Goal: Information Seeking & Learning: Learn about a topic

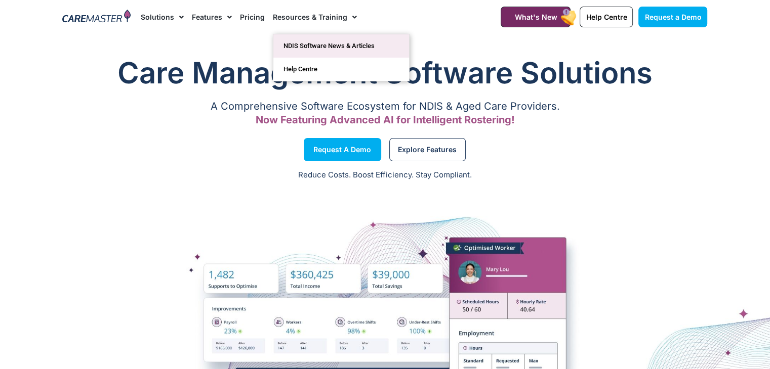
click at [345, 55] on link "NDIS Software News & Articles" at bounding box center [341, 45] width 136 height 23
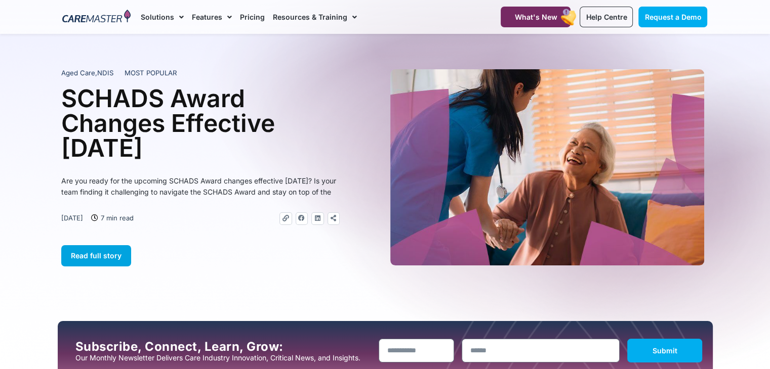
click at [105, 260] on span "Read full story" at bounding box center [96, 255] width 51 height 9
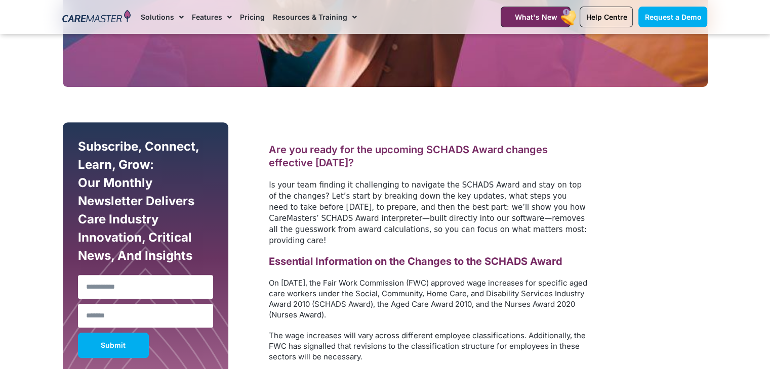
scroll to position [470, 0]
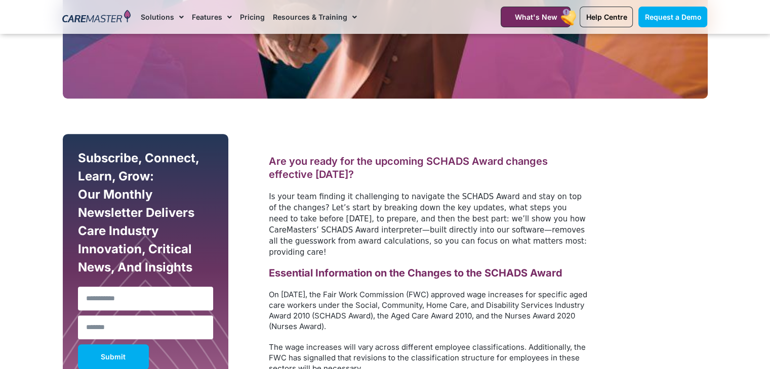
drag, startPoint x: 136, startPoint y: 171, endPoint x: 98, endPoint y: 134, distance: 53.3
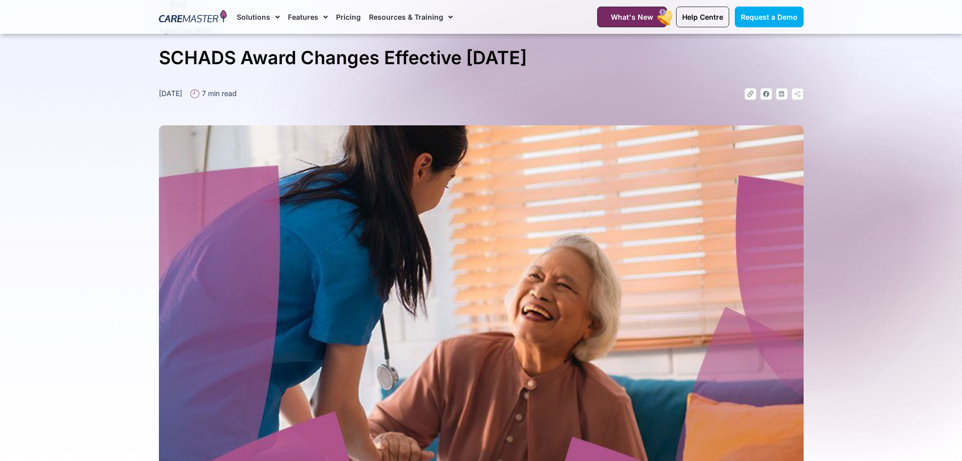
scroll to position [0, 0]
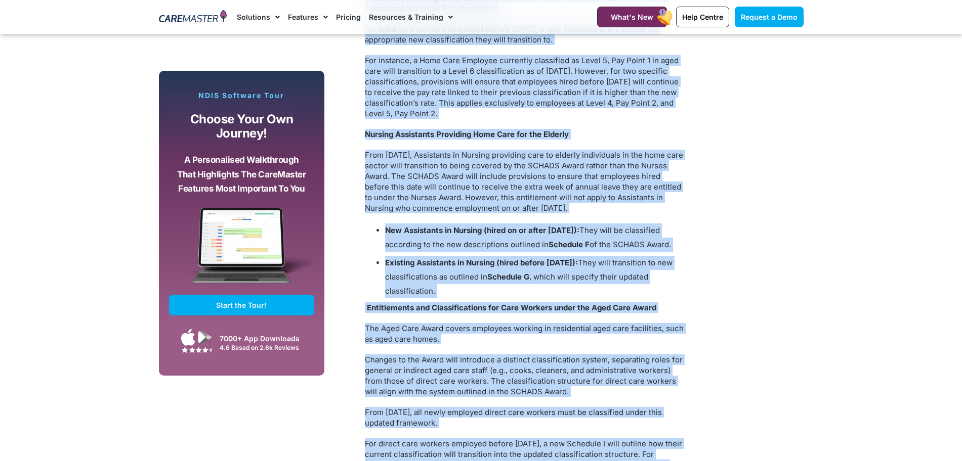
scroll to position [2313, 0]
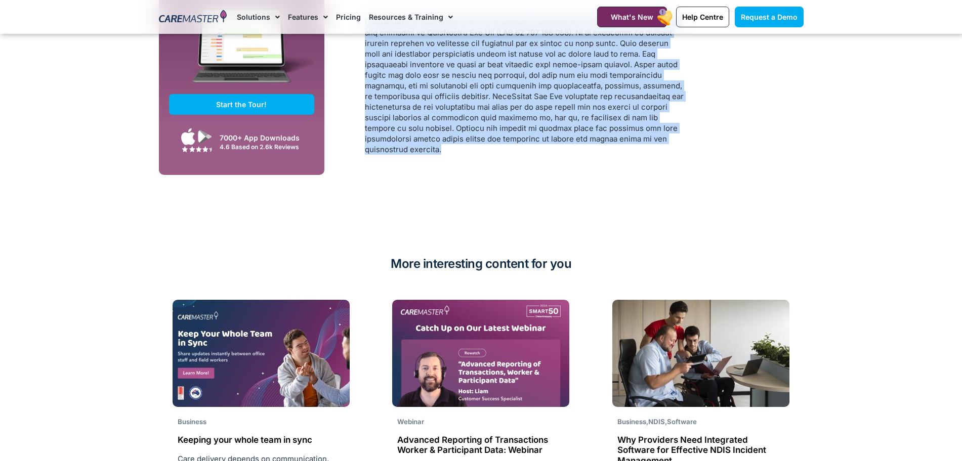
drag, startPoint x: 363, startPoint y: 254, endPoint x: 707, endPoint y: 157, distance: 356.8
copy div "Are you ready for the upcoming SCHADS Award changes effective 1 January 2025? I…"
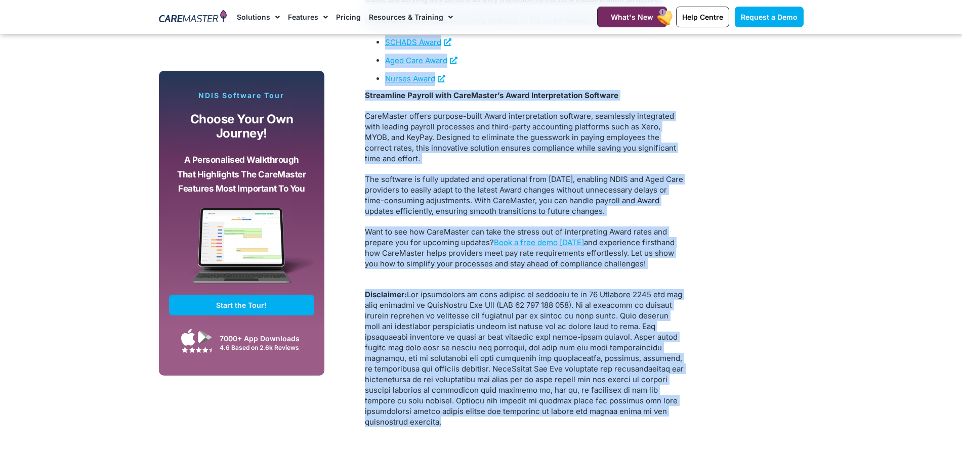
scroll to position [1952, 0]
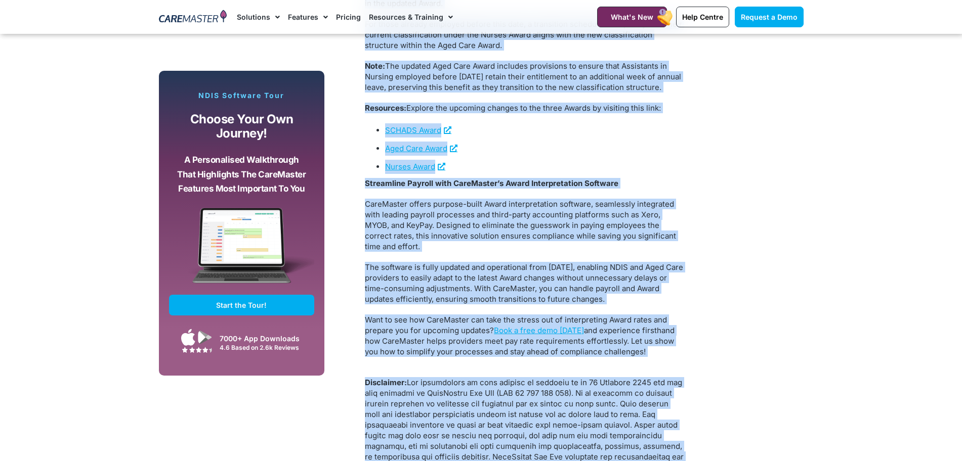
click at [655, 245] on p "CareMaster offers purpose-built Award interpretation software, seamlessly integ…" at bounding box center [524, 225] width 319 height 53
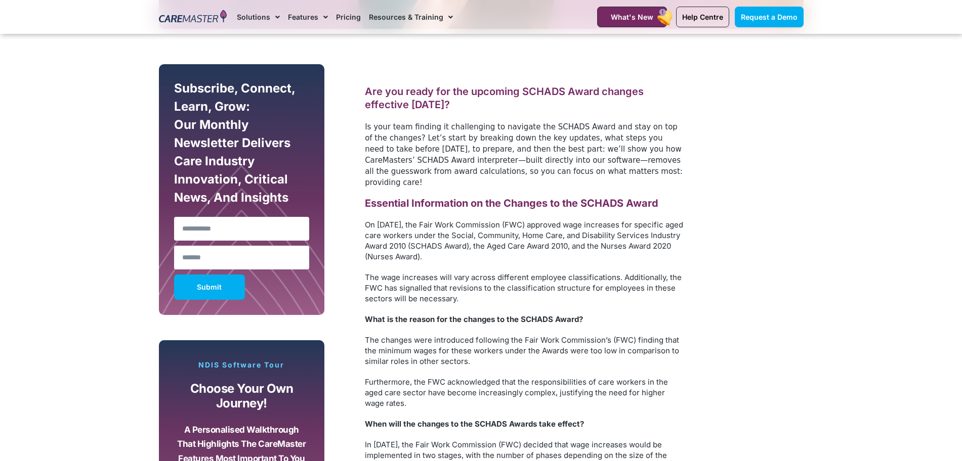
scroll to position [503, 0]
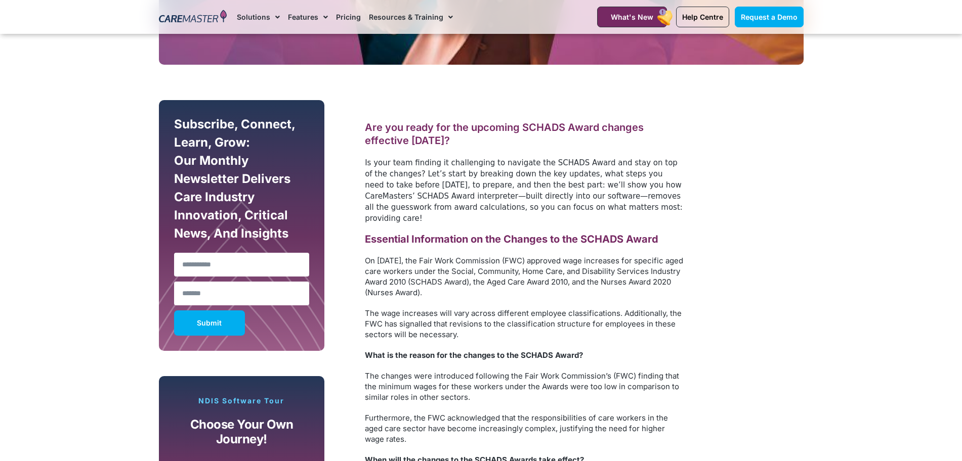
drag, startPoint x: 364, startPoint y: 127, endPoint x: 625, endPoint y: 209, distance: 274.3
copy div "Are you ready for the upcoming SCHADS Award changes effective 1 January 2025? I…"
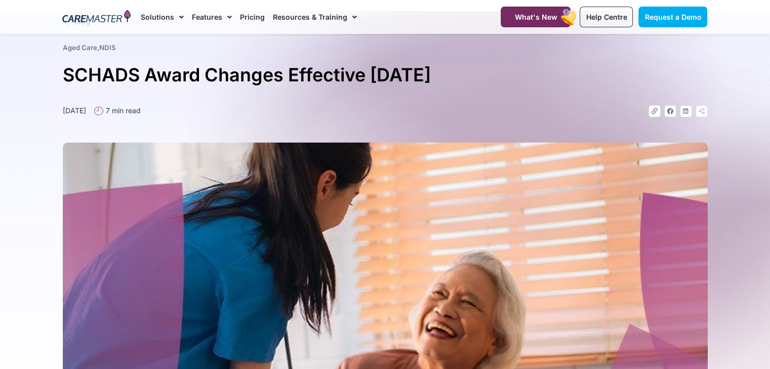
scroll to position [0, 0]
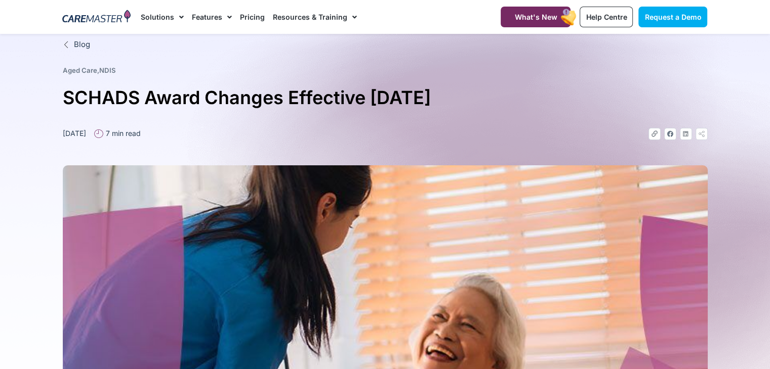
click at [66, 47] on icon at bounding box center [67, 44] width 9 height 7
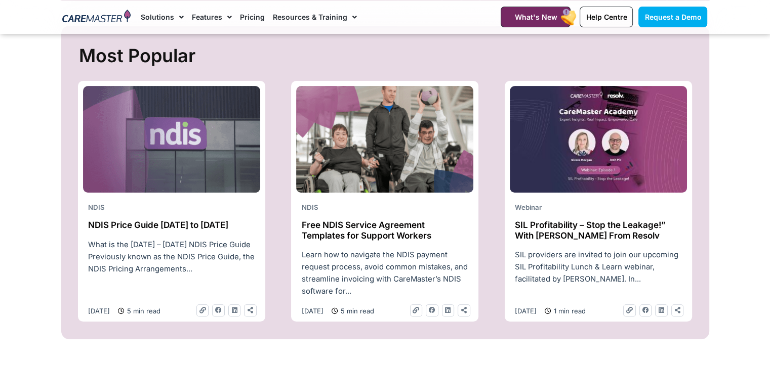
scroll to position [458, 0]
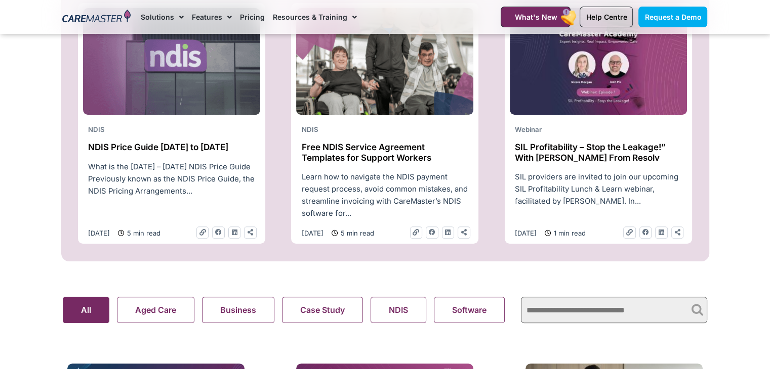
click at [168, 124] on div at bounding box center [171, 66] width 177 height 117
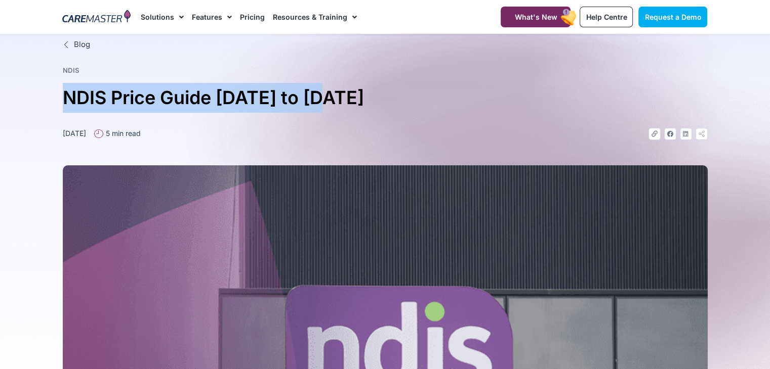
drag, startPoint x: 334, startPoint y: 99, endPoint x: 43, endPoint y: 107, distance: 292.1
click at [43, 107] on section "Blog NDIS NDIS Price Guide 2025 to 2026 September 17, 2024 5 min read Link Face…" at bounding box center [385, 303] width 770 height 539
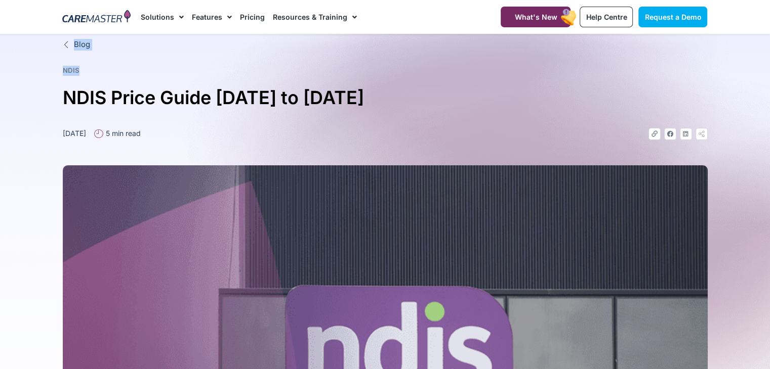
drag, startPoint x: 43, startPoint y: 59, endPoint x: 112, endPoint y: 71, distance: 71.0
click at [112, 71] on section "Blog NDIS NDIS Price Guide 2025 to 2026 September 17, 2024 5 min read Link Face…" at bounding box center [385, 303] width 770 height 539
click at [76, 88] on h1 "NDIS Price Guide 2025 to 2026" at bounding box center [385, 98] width 645 height 30
drag, startPoint x: 89, startPoint y: 65, endPoint x: 53, endPoint y: 67, distance: 36.0
click at [53, 67] on section "Blog NDIS NDIS Price Guide 2025 to 2026 September 17, 2024 5 min read Link Face…" at bounding box center [385, 303] width 770 height 539
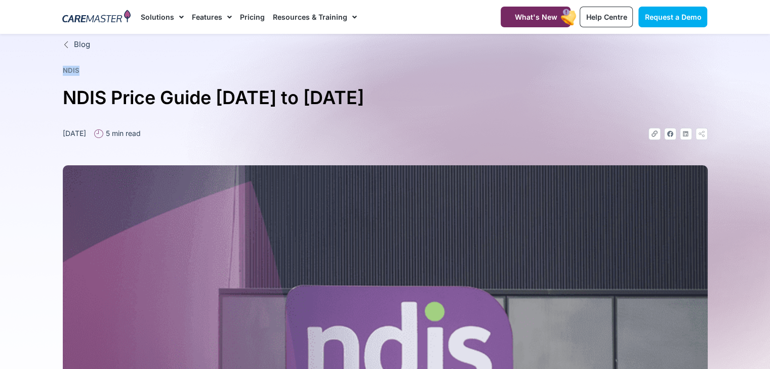
click at [46, 69] on section "Blog NDIS NDIS Price Guide 2025 to 2026 September 17, 2024 5 min read Link Face…" at bounding box center [385, 303] width 770 height 539
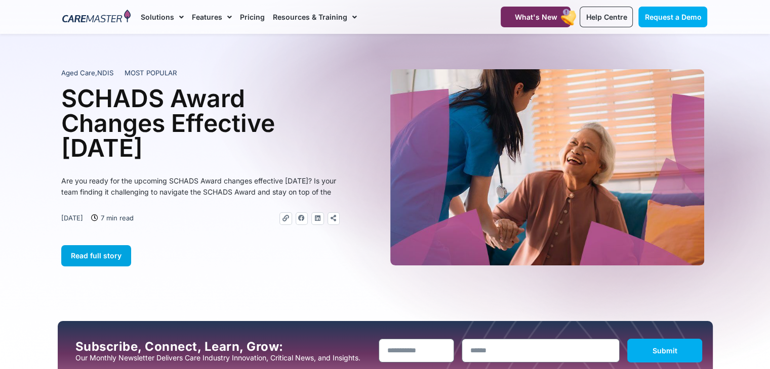
click at [111, 258] on link "Read full story" at bounding box center [96, 255] width 70 height 21
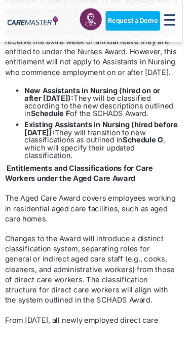
scroll to position [1570, 0]
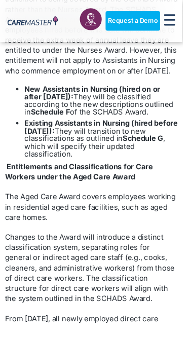
click at [89, 231] on p "The Aged Care Award covers employees working in residential aged care facilitie…" at bounding box center [95, 215] width 180 height 32
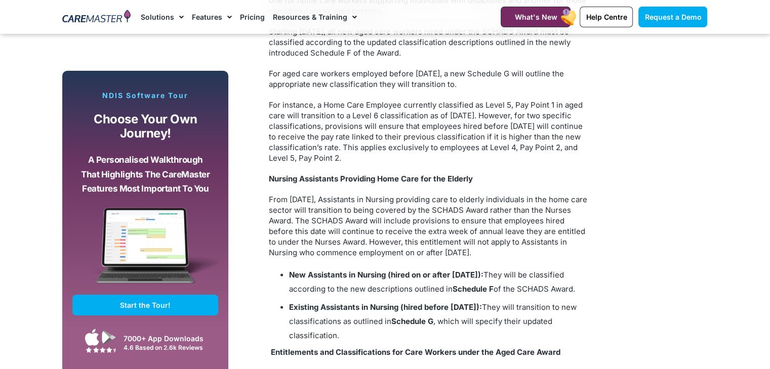
scroll to position [523, 0]
